Goal: Information Seeking & Learning: Compare options

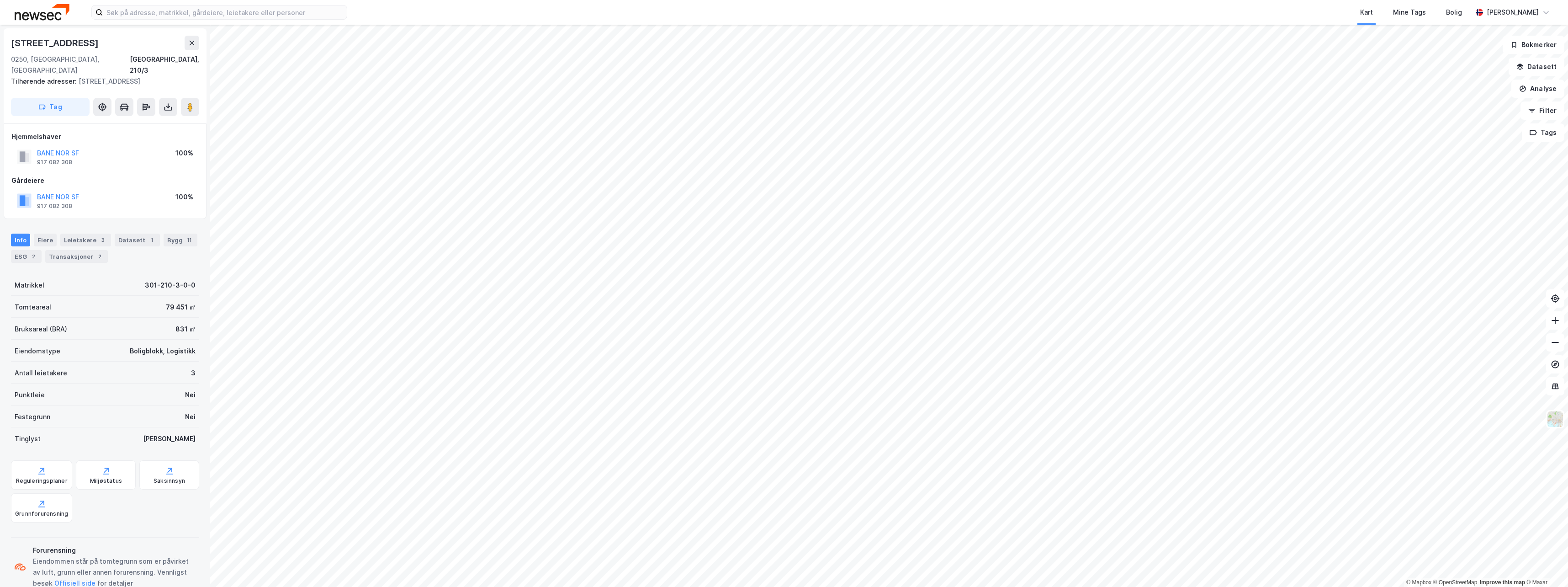
click at [691, 14] on div "Kart Mine Tags [PERSON_NAME] © Mapbox © OpenStreetMap Improve this map © [GEOGR…" at bounding box center [784, 294] width 1568 height 587
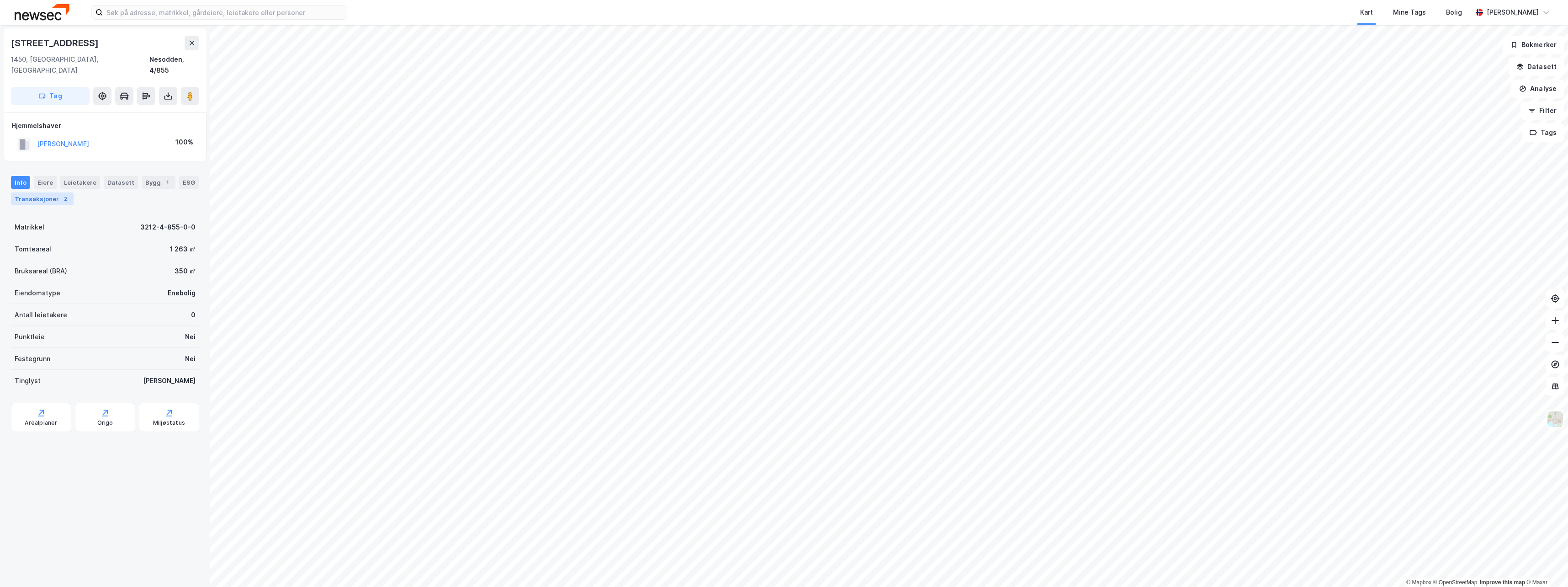
click at [61, 194] on div "2" at bounding box center [65, 199] width 9 height 9
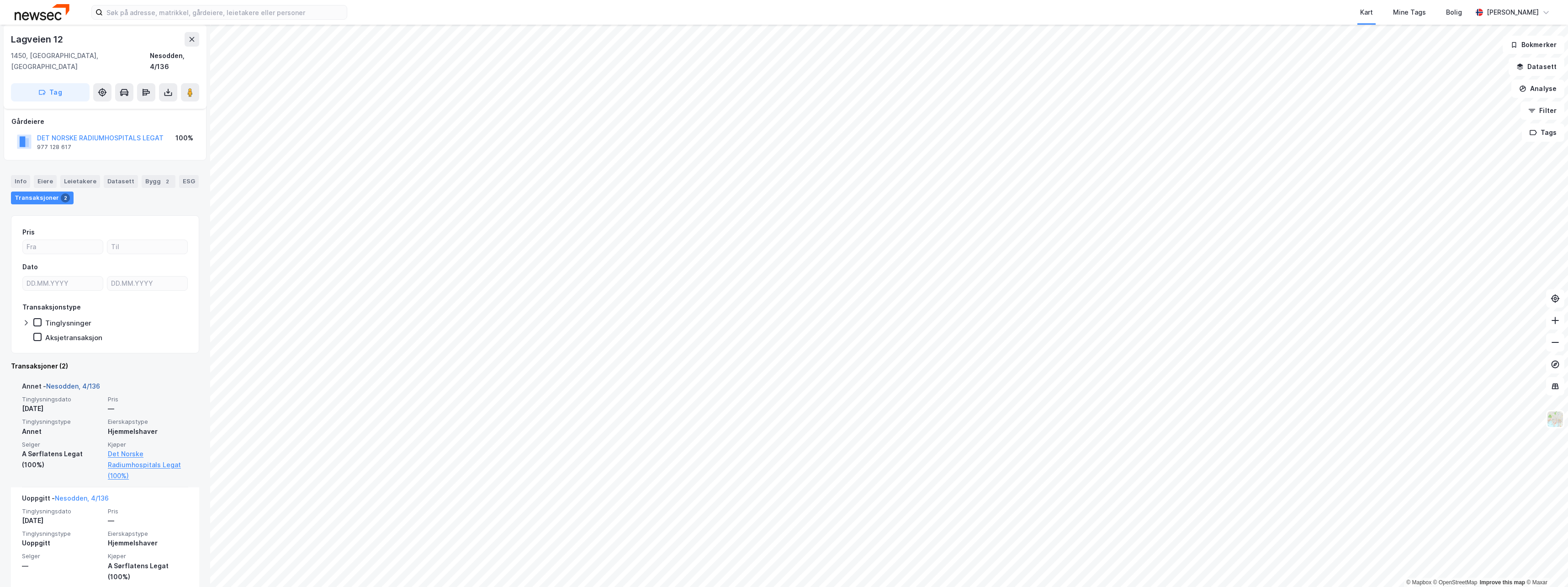
scroll to position [49, 0]
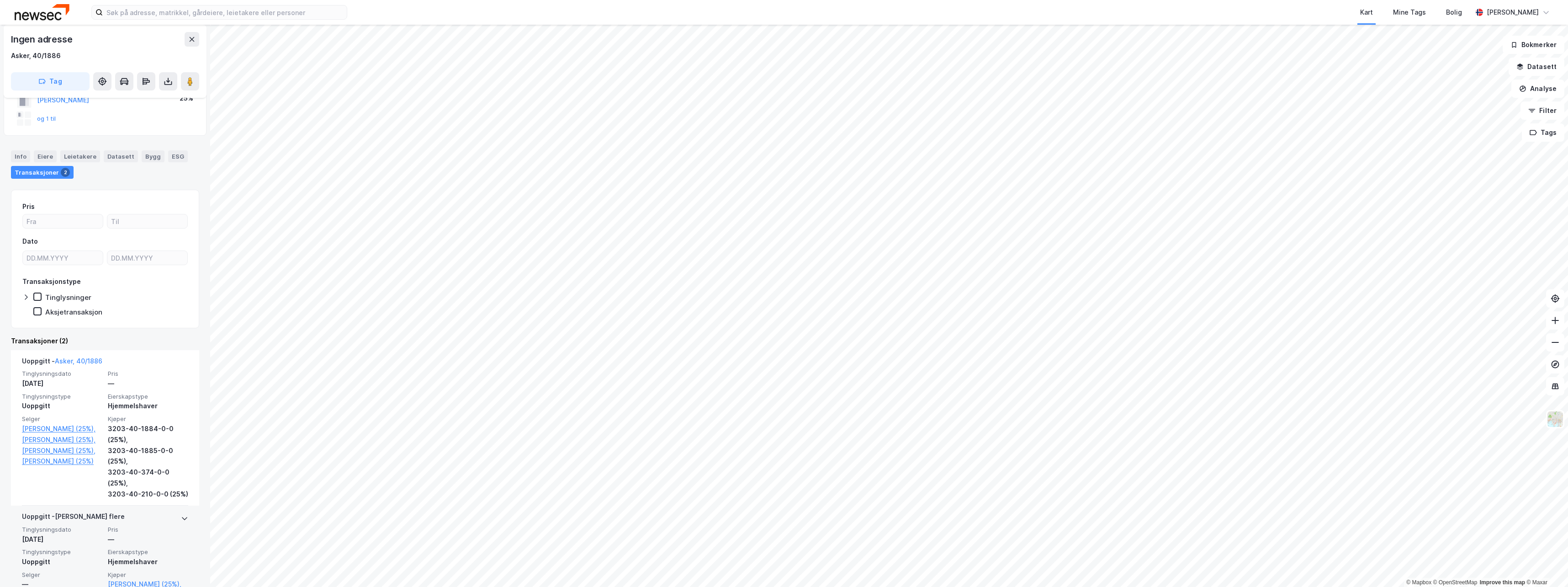
scroll to position [144, 0]
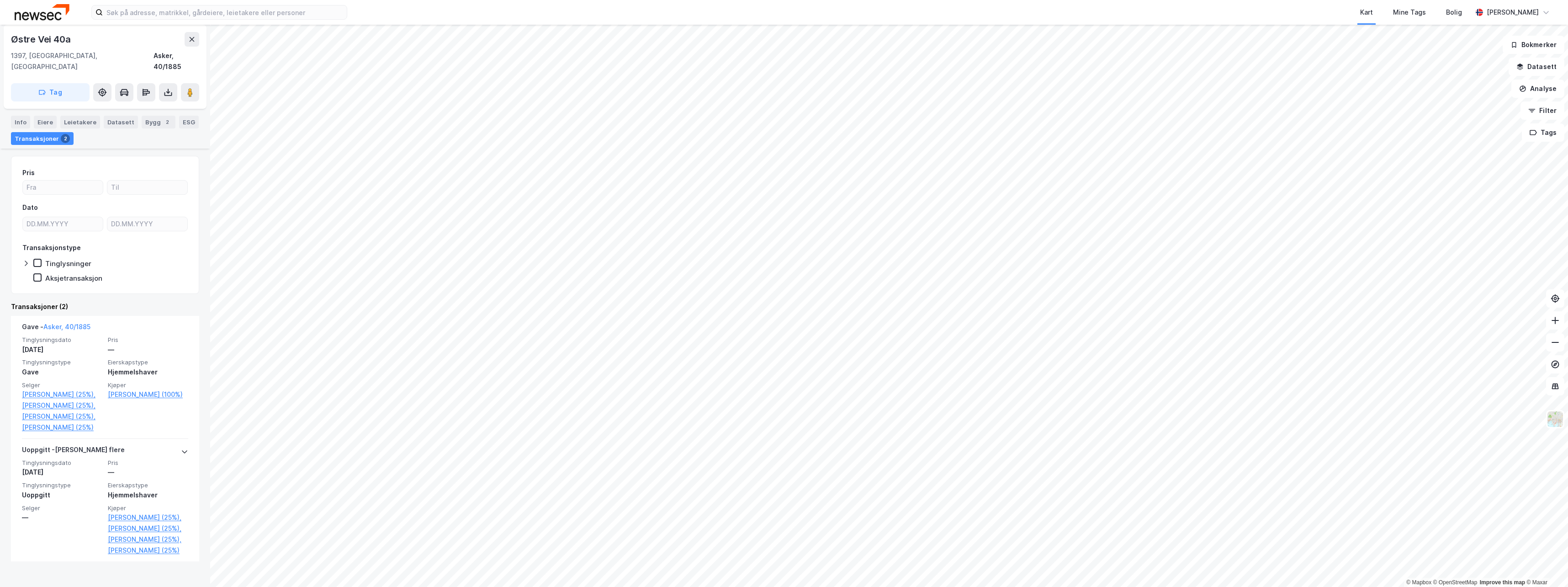
scroll to position [78, 0]
